Goal: Communication & Community: Answer question/provide support

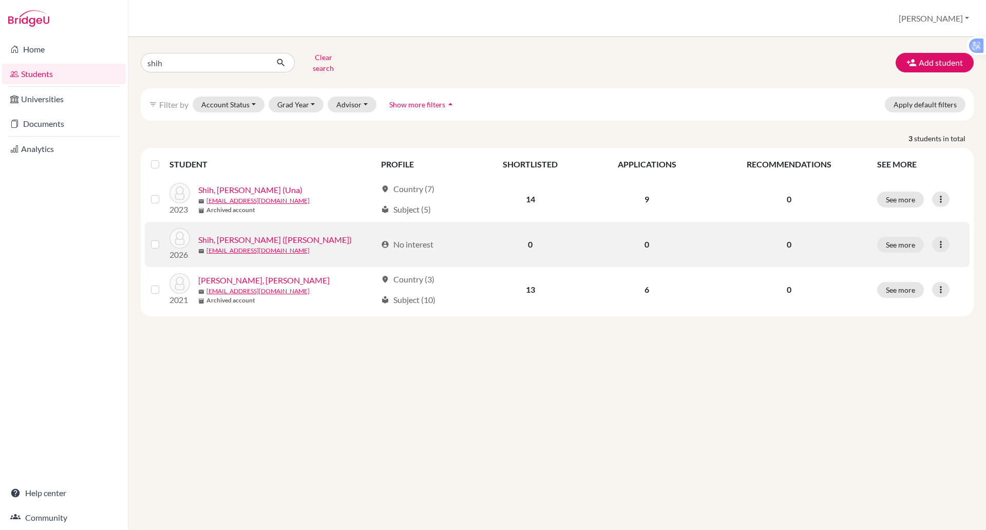
click at [227, 238] on link "Shih, [PERSON_NAME] ([PERSON_NAME])" at bounding box center [275, 240] width 154 height 12
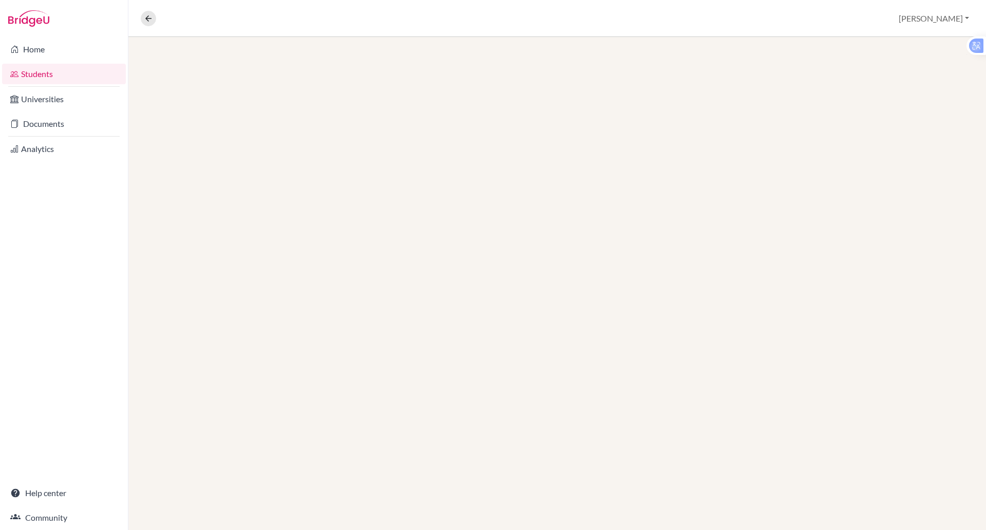
click at [229, 230] on div at bounding box center [557, 283] width 858 height 493
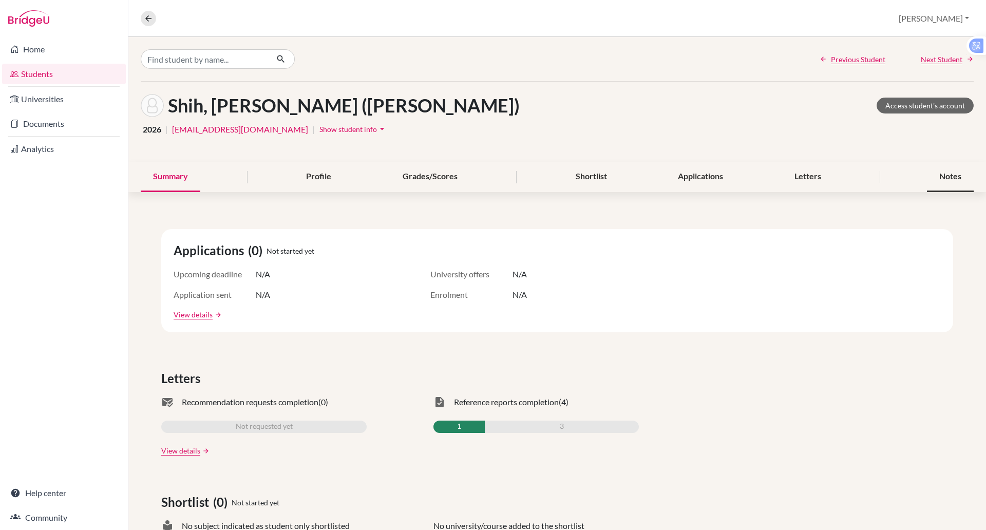
click at [930, 180] on div "Notes" at bounding box center [950, 177] width 47 height 30
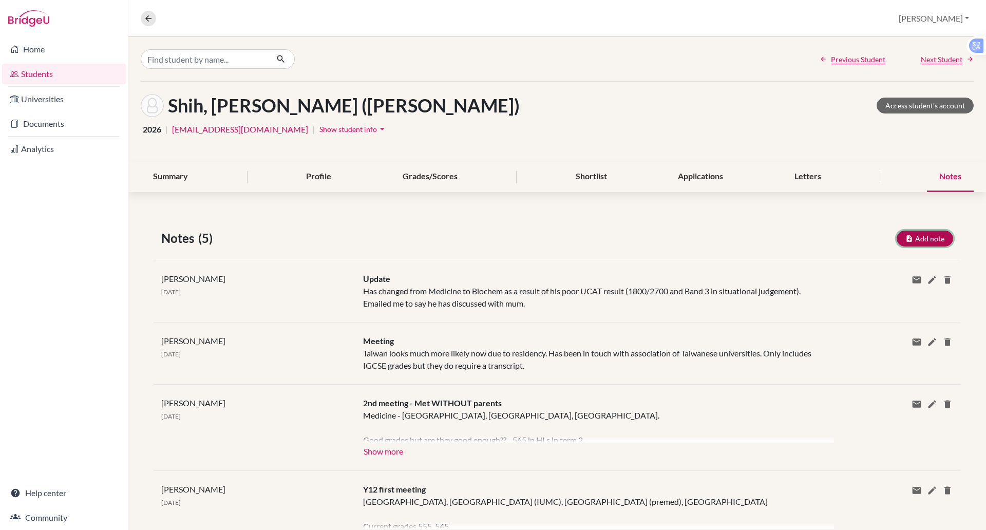
click at [912, 234] on button "Add note" at bounding box center [925, 239] width 56 height 16
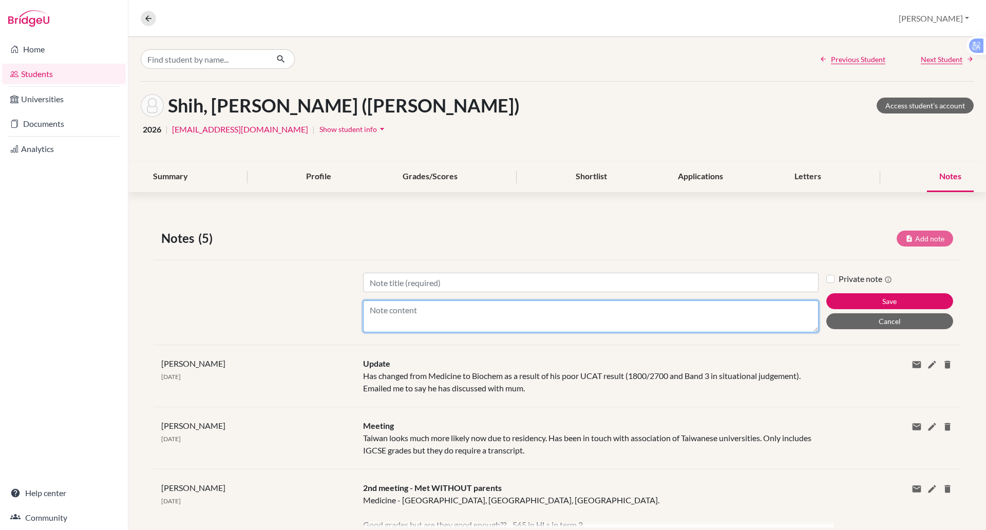
click at [391, 319] on textarea "Content" at bounding box center [591, 316] width 456 height 32
click at [391, 318] on textarea "Content" at bounding box center [591, 316] width 456 height 32
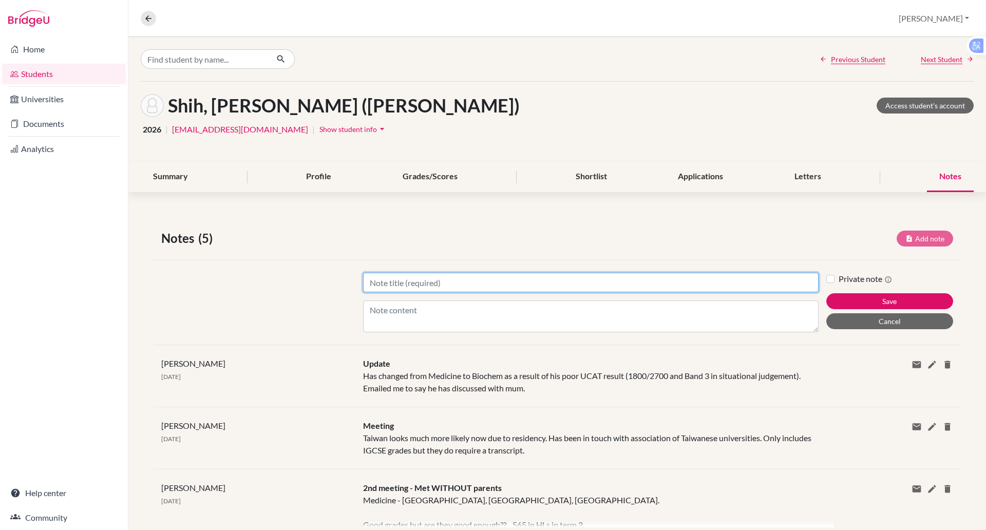
click at [404, 287] on input "Title" at bounding box center [591, 283] width 456 height 20
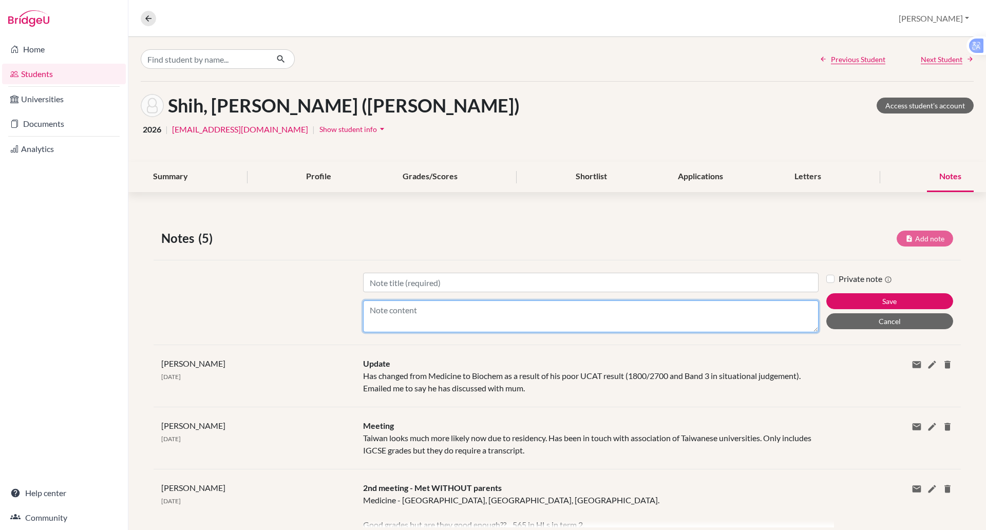
click at [395, 320] on textarea "Content" at bounding box center [591, 316] width 456 height 32
type textarea "Possibly [GEOGRAPHIC_DATA], [GEOGRAPHIC_DATA], [GEOGRAPHIC_DATA], and two other…"
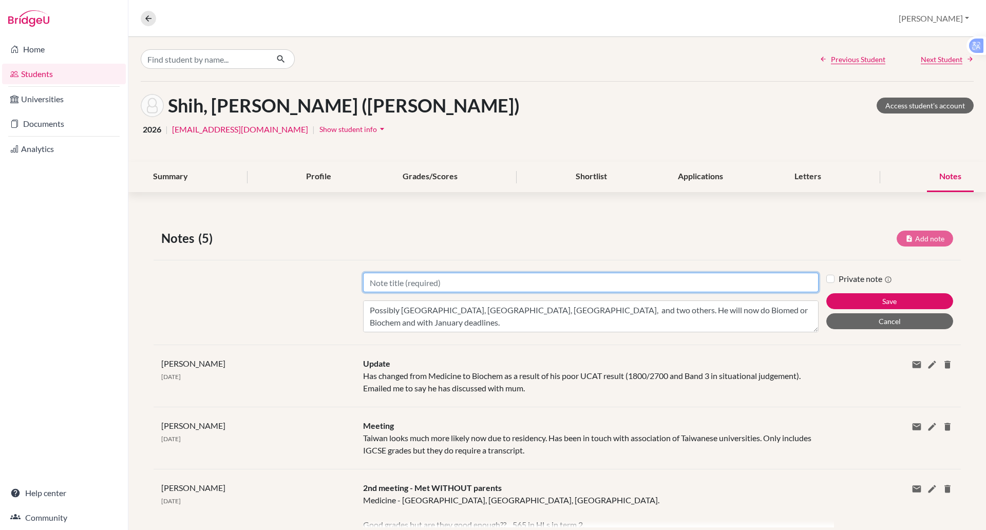
click at [459, 279] on input "Title" at bounding box center [591, 283] width 456 height 20
type input "Y13 Meeting"
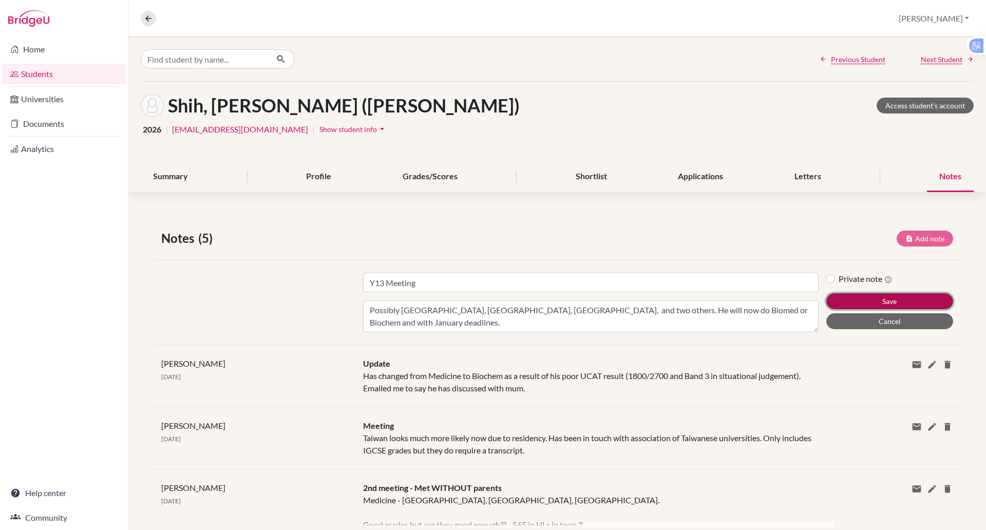
click at [838, 296] on button "Save" at bounding box center [889, 301] width 127 height 16
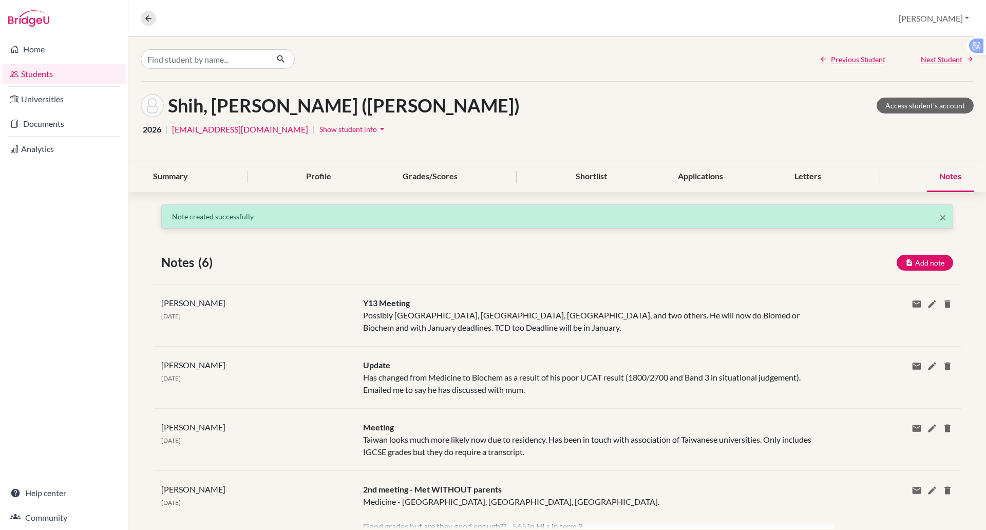
click at [453, 69] on div "Previous Student Next Student" at bounding box center [557, 59] width 858 height 44
